Goal: Transaction & Acquisition: Purchase product/service

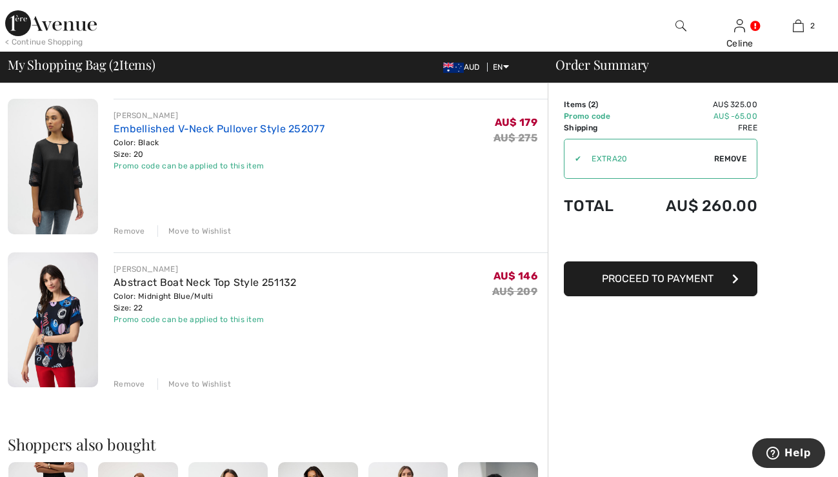
scroll to position [90, 0]
click at [152, 158] on div "Color: Black Size: 20" at bounding box center [219, 148] width 211 height 23
click at [155, 121] on div "[PERSON_NAME]" at bounding box center [219, 116] width 211 height 12
click at [80, 155] on img at bounding box center [53, 167] width 90 height 136
click at [78, 156] on img at bounding box center [53, 167] width 90 height 136
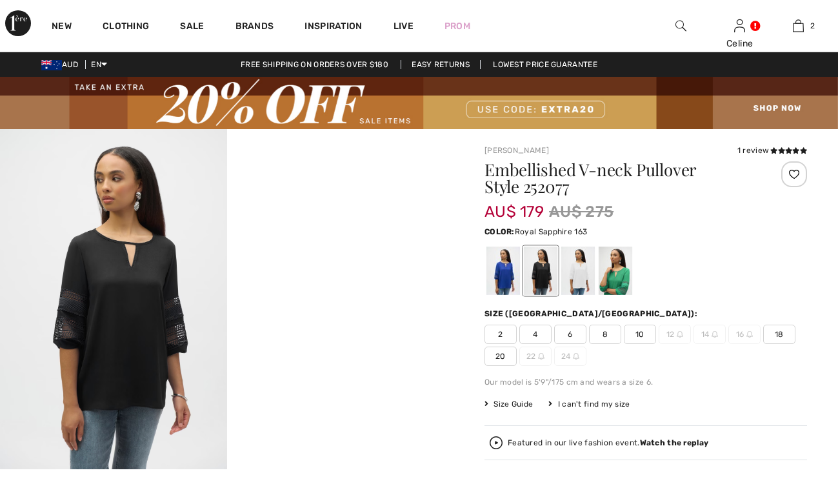
click at [509, 288] on div at bounding box center [504, 271] width 34 height 48
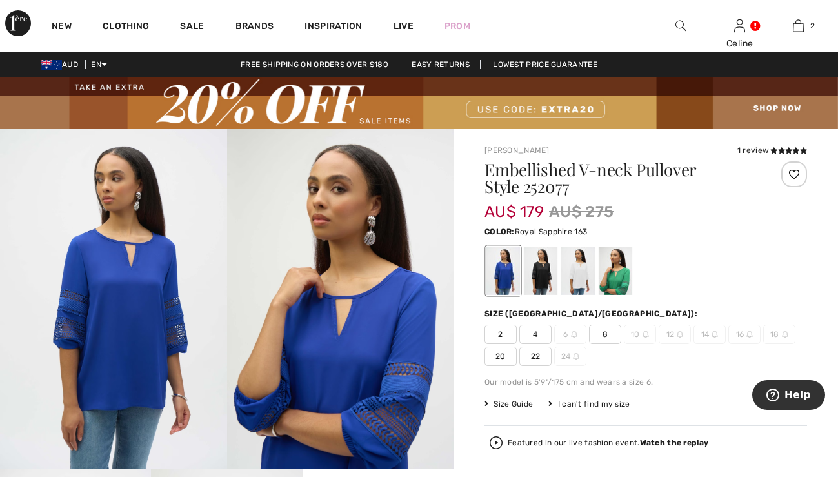
click at [545, 366] on span "22" at bounding box center [536, 356] width 32 height 19
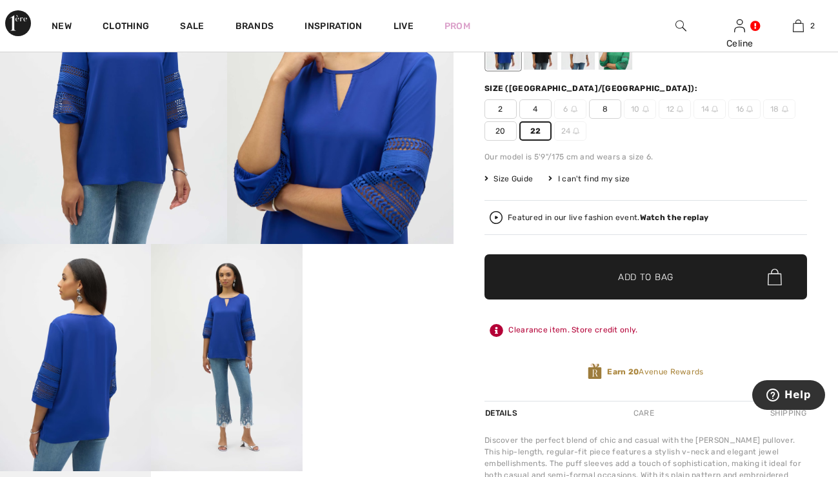
scroll to position [227, 0]
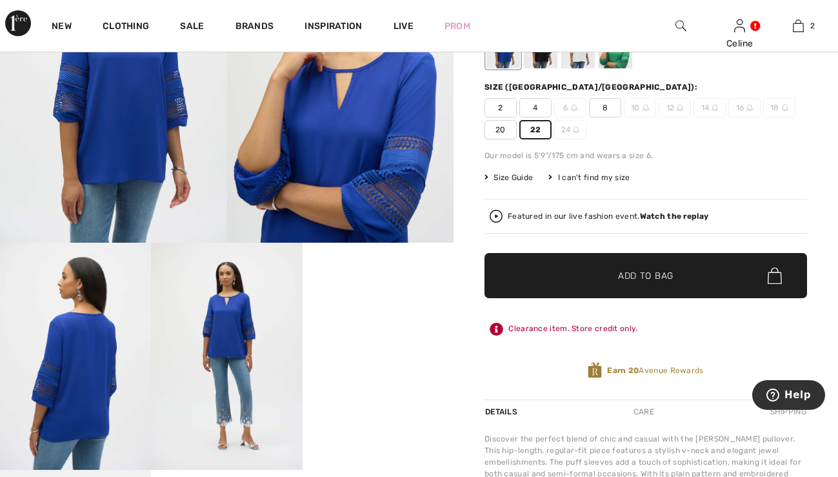
click at [654, 283] on span "Add to Bag" at bounding box center [646, 276] width 56 height 14
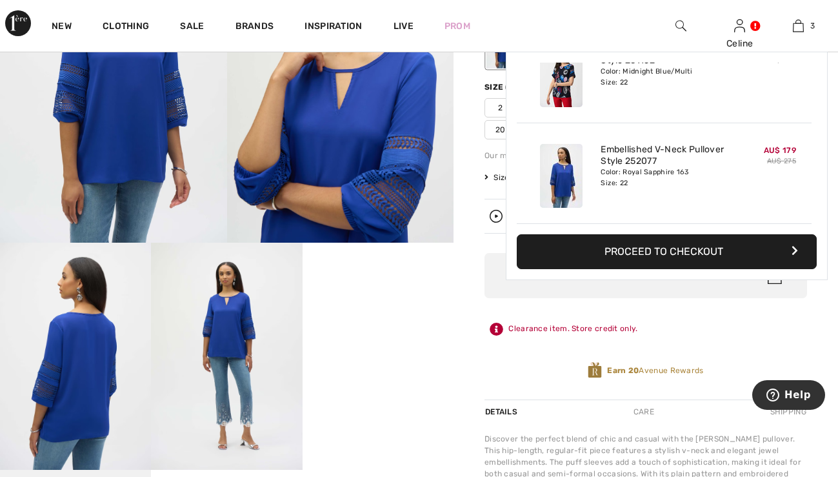
scroll to position [191, 0]
click at [801, 23] on img at bounding box center [798, 25] width 11 height 15
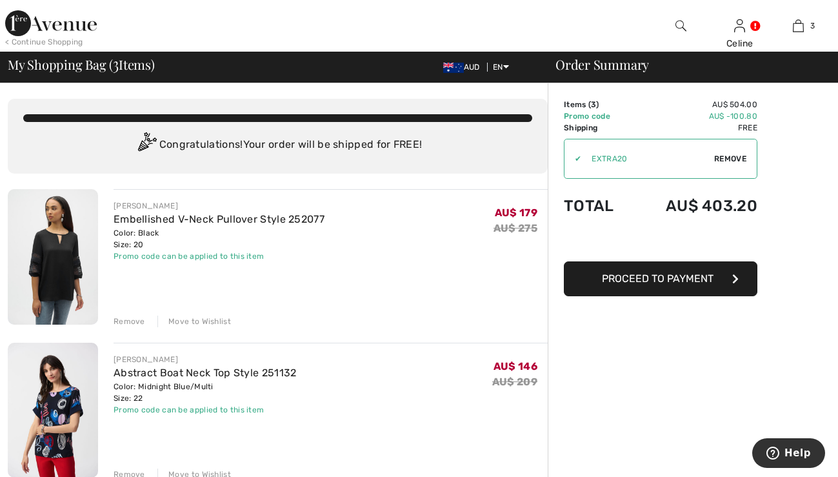
click at [141, 327] on div "Remove" at bounding box center [130, 322] width 32 height 12
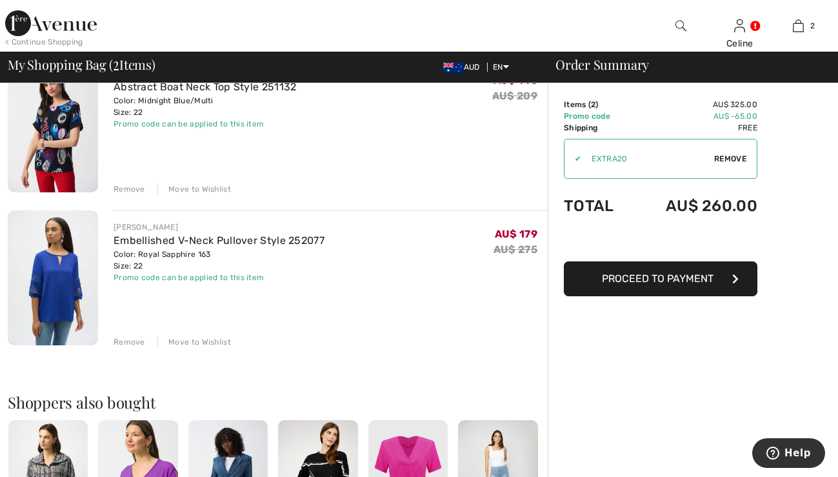
scroll to position [103, 0]
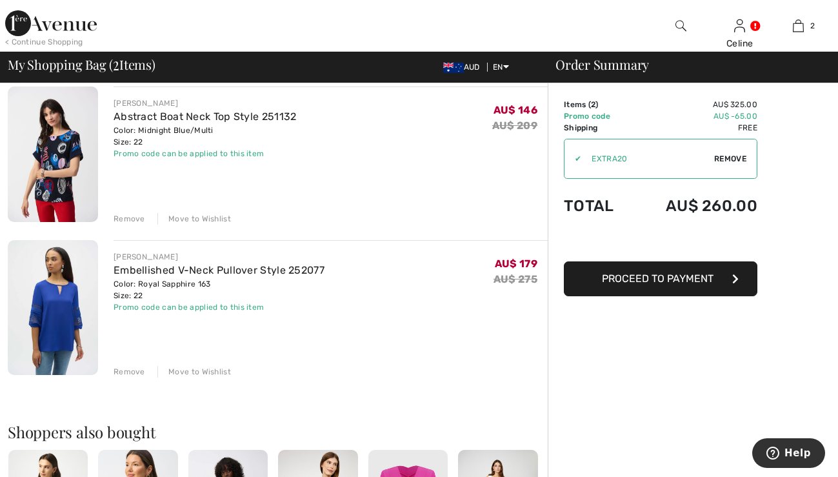
click at [139, 378] on div "Remove" at bounding box center [130, 372] width 32 height 12
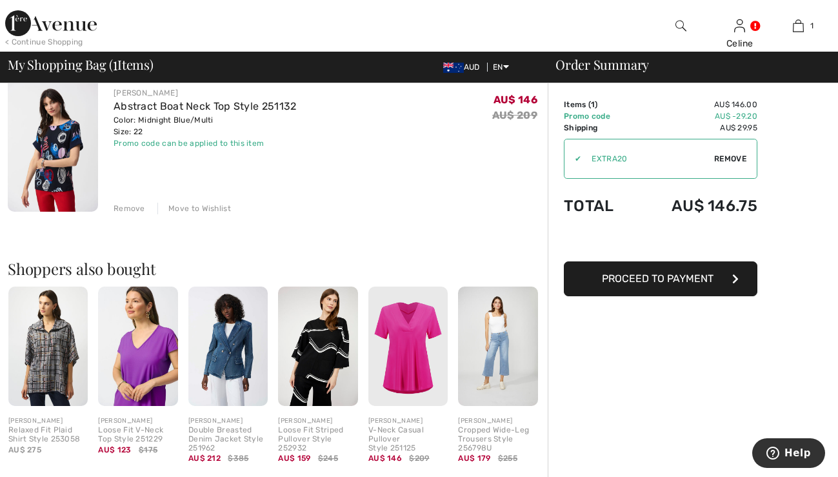
click at [656, 285] on span "Proceed to Payment" at bounding box center [658, 278] width 112 height 12
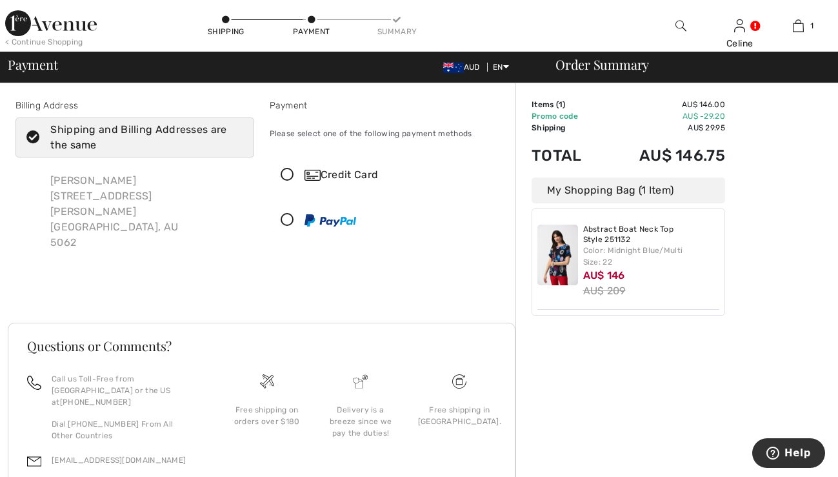
click at [291, 227] on icon at bounding box center [287, 221] width 34 height 14
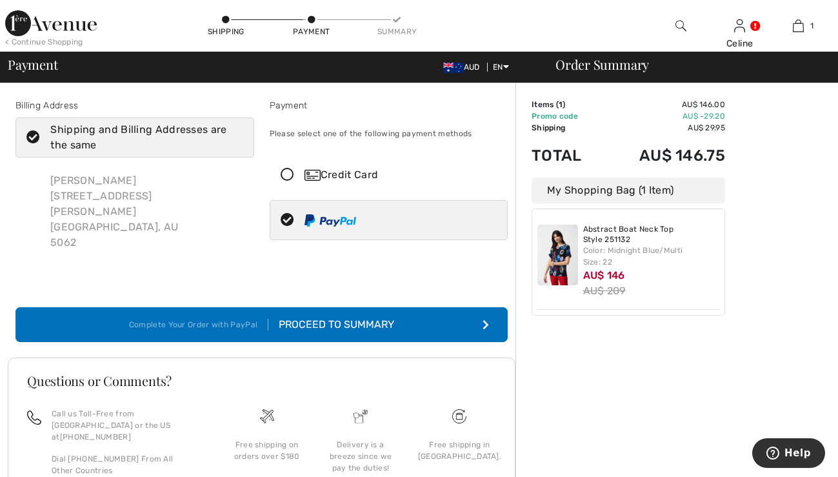
click at [394, 332] on div "Proceed to Summary" at bounding box center [332, 324] width 126 height 15
